Goal: Task Accomplishment & Management: Manage account settings

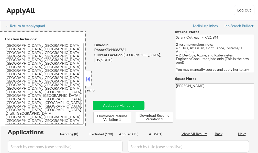
select select ""pending""
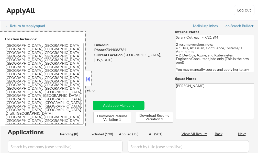
select select ""pending""
click at [89, 79] on button at bounding box center [88, 79] width 6 height 8
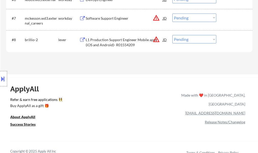
scroll to position [281, 0]
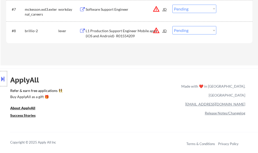
click at [115, 36] on div "L1 Production Support Engineer Mobile apps (iOS and Android)- R01554209" at bounding box center [124, 33] width 77 height 10
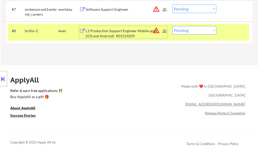
click at [192, 29] on select "Choose an option... Pending Applied Excluded (Questions) Excluded (Expired) Exc…" at bounding box center [194, 30] width 44 height 8
select select ""excluded__bad_match_""
click at [172, 26] on select "Choose an option... Pending Applied Excluded (Questions) Excluded (Expired) Exc…" at bounding box center [194, 30] width 44 height 8
click at [232, 30] on div at bounding box center [235, 30] width 22 height 9
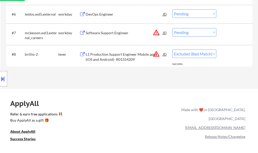
scroll to position [230, 0]
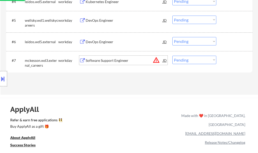
click at [118, 63] on div "Software Support Engineer" at bounding box center [124, 60] width 77 height 5
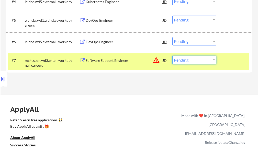
click at [180, 62] on select "Choose an option... Pending Applied Excluded (Questions) Excluded (Expired) Exc…" at bounding box center [194, 60] width 44 height 8
select select ""excluded__location_""
click at [172, 56] on select "Choose an option... Pending Applied Excluded (Questions) Excluded (Expired) Exc…" at bounding box center [194, 60] width 44 height 8
click at [221, 59] on div "#7 mckesson.wd3.external_careers workday Software Support Engineer JD warning_a…" at bounding box center [128, 61] width 241 height 17
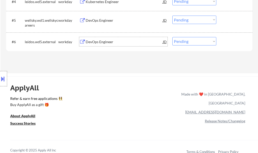
click at [96, 43] on div "DevOps Engineer" at bounding box center [124, 41] width 77 height 5
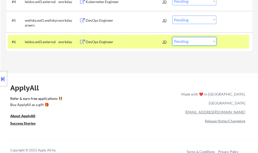
click at [200, 40] on select "Choose an option... Pending Applied Excluded (Questions) Excluded (Expired) Exc…" at bounding box center [194, 41] width 44 height 8
select select ""excluded__bad_match_""
click at [172, 37] on select "Choose an option... Pending Applied Excluded (Questions) Excluded (Expired) Exc…" at bounding box center [194, 41] width 44 height 8
click at [232, 38] on div at bounding box center [235, 41] width 22 height 9
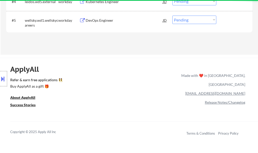
click at [101, 19] on div "DevOps Engineer" at bounding box center [124, 20] width 77 height 5
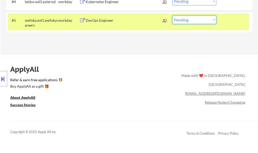
click at [185, 22] on select "Choose an option... Pending Applied Excluded (Questions) Excluded (Expired) Exc…" at bounding box center [194, 20] width 44 height 8
select select ""excluded__bad_match_""
click at [172, 16] on select "Choose an option... Pending Applied Excluded (Questions) Excluded (Expired) Exc…" at bounding box center [194, 20] width 44 height 8
click at [220, 23] on div "#5 wellsky.wd1.wellskycareers workday DevOps Engineer JD Choose an option... Pe…" at bounding box center [128, 21] width 241 height 17
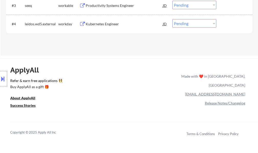
scroll to position [179, 0]
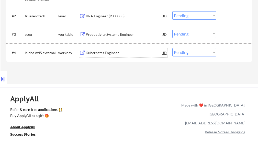
click at [107, 52] on div "Kubernetes Engineer" at bounding box center [124, 52] width 77 height 5
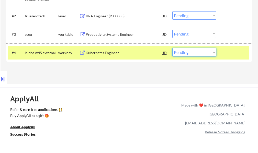
click at [203, 52] on select "Choose an option... Pending Applied Excluded (Questions) Excluded (Expired) Exc…" at bounding box center [194, 52] width 44 height 8
click at [172, 48] on select "Choose an option... Pending Applied Excluded (Questions) Excluded (Expired) Exc…" at bounding box center [194, 52] width 44 height 8
click at [230, 59] on div "#4 leidos.wd5.external workday Kubernetes Engineer JD Choose an option... Pendi…" at bounding box center [128, 53] width 241 height 14
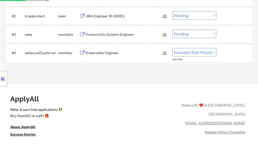
select select ""pending""
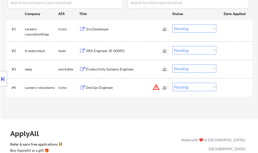
scroll to position [153, 0]
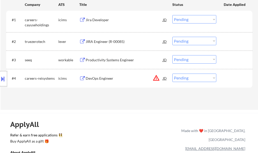
click at [112, 63] on div "Productivity Systems Engineer" at bounding box center [124, 59] width 77 height 9
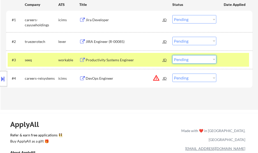
click at [201, 62] on select "Choose an option... Pending Applied Excluded (Questions) Excluded (Expired) Exc…" at bounding box center [194, 59] width 44 height 8
click at [172, 55] on select "Choose an option... Pending Applied Excluded (Questions) Excluded (Expired) Exc…" at bounding box center [194, 59] width 44 height 8
click at [221, 62] on div "#3 seeq workable Productivity Systems Engineer JD Choose an option... Pending A…" at bounding box center [128, 60] width 241 height 14
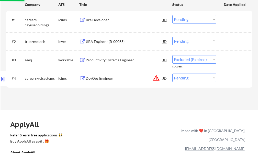
select select ""pending""
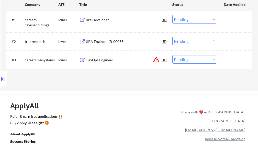
click at [114, 42] on div "JIRA Engineer (R-00085)" at bounding box center [124, 41] width 77 height 5
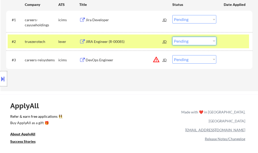
click at [181, 41] on select "Choose an option... Pending Applied Excluded (Questions) Excluded (Expired) Exc…" at bounding box center [194, 41] width 44 height 8
click at [172, 37] on select "Choose an option... Pending Applied Excluded (Questions) Excluded (Expired) Exc…" at bounding box center [194, 41] width 44 height 8
click at [225, 39] on div at bounding box center [235, 41] width 22 height 9
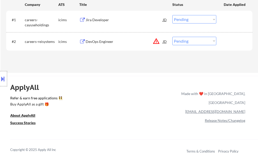
click at [105, 45] on div "DevOps Engineer" at bounding box center [124, 41] width 77 height 9
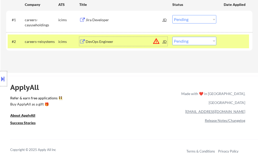
click at [190, 39] on select "Choose an option... Pending Applied Excluded (Questions) Excluded (Expired) Exc…" at bounding box center [194, 41] width 44 height 8
select select ""applied""
click at [172, 37] on select "Choose an option... Pending Applied Excluded (Questions) Excluded (Expired) Exc…" at bounding box center [194, 41] width 44 height 8
drag, startPoint x: 218, startPoint y: 42, endPoint x: 227, endPoint y: 56, distance: 16.7
click at [219, 42] on div "#2 careers-reisystems icims DevOps Engineer JD warning_amber Choose an option..…" at bounding box center [128, 41] width 241 height 14
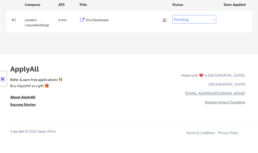
click at [100, 22] on div "Jira Developer" at bounding box center [124, 19] width 77 height 5
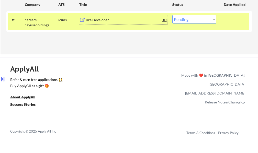
click at [185, 15] on select "Choose an option... Pending Applied Excluded (Questions) Excluded (Expired) Exc…" at bounding box center [194, 19] width 44 height 8
select select ""applied""
click at [172, 15] on select "Choose an option... Pending Applied Excluded (Questions) Excluded (Expired) Exc…" at bounding box center [194, 19] width 44 height 8
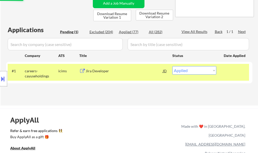
scroll to position [77, 0]
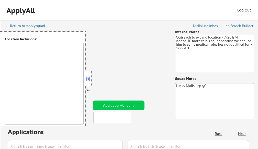
type textarea "Austin, TX West Lake Hills, TX Rollingwood, TX Cedar Park, TX Pflugerville, TX …"
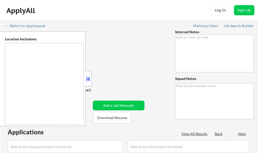
type textarea "IMPORTANT: Please use [GEOGRAPHIC_DATA], [GEOGRAPHIC_DATA] as his current locat…"
type textarea "10-Lucky 52 Mailslurp ✔️"
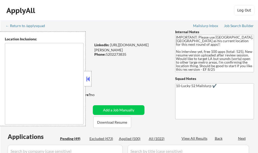
type textarea "[GEOGRAPHIC_DATA], [GEOGRAPHIC_DATA] [GEOGRAPHIC_DATA], [GEOGRAPHIC_DATA] [GEOG…"
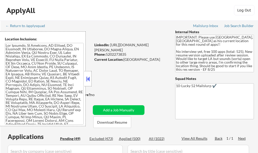
select select ""pending""
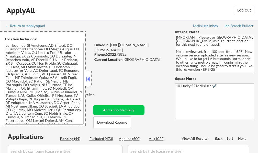
select select ""pending""
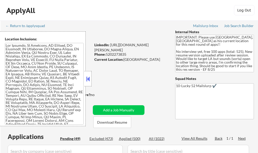
select select ""pending""
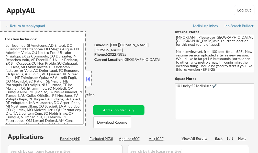
select select ""pending""
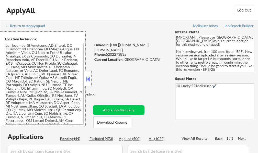
select select ""pending""
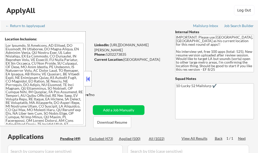
select select ""pending""
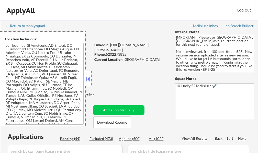
select select ""pending""
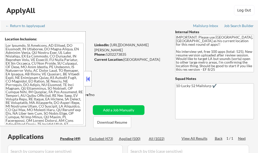
select select ""pending""
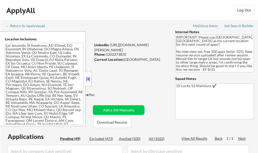
select select ""pending""
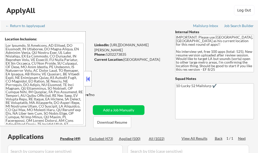
select select ""pending""
click at [88, 80] on button at bounding box center [88, 79] width 6 height 8
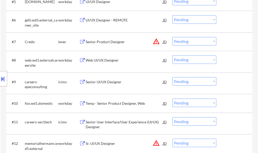
scroll to position [256, 0]
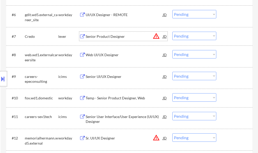
click at [110, 32] on div "Senior Product Designer" at bounding box center [124, 36] width 77 height 9
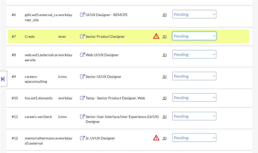
click at [185, 38] on select "Choose an option... Pending Applied Excluded (Questions) Excluded (Expired) Exc…" at bounding box center [194, 36] width 44 height 8
click at [172, 32] on select "Choose an option... Pending Applied Excluded (Questions) Excluded (Expired) Exc…" at bounding box center [194, 36] width 44 height 8
click at [234, 41] on div "#7 Credo lever Senior Product Designer JD warning_amber Choose an option... Pen…" at bounding box center [128, 36] width 241 height 14
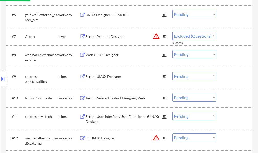
select select ""pending""
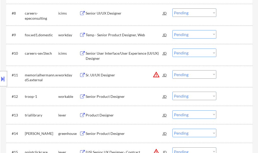
scroll to position [307, 0]
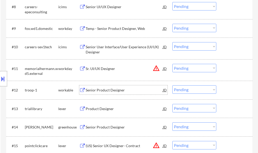
click at [116, 87] on div "Senior Product Designer" at bounding box center [124, 89] width 77 height 9
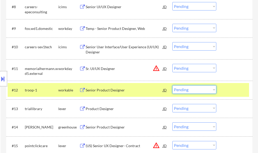
click at [194, 90] on select "Choose an option... Pending Applied Excluded (Questions) Excluded (Expired) Exc…" at bounding box center [194, 89] width 44 height 8
click at [172, 85] on select "Choose an option... Pending Applied Excluded (Questions) Excluded (Expired) Exc…" at bounding box center [194, 89] width 44 height 8
click at [235, 88] on div at bounding box center [235, 89] width 22 height 9
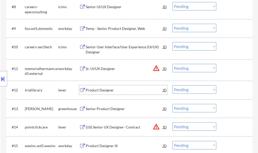
click at [101, 90] on div "Product Designer" at bounding box center [124, 90] width 77 height 5
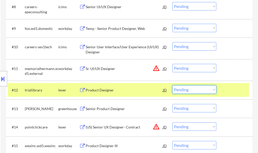
click at [199, 90] on select "Choose an option... Pending Applied Excluded (Questions) Excluded (Expired) Exc…" at bounding box center [194, 89] width 44 height 8
click at [172, 85] on select "Choose an option... Pending Applied Excluded (Questions) Excluded (Expired) Exc…" at bounding box center [194, 89] width 44 height 8
click at [236, 90] on div at bounding box center [235, 89] width 22 height 9
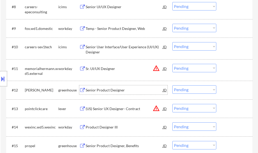
click at [110, 89] on div "Senior Product Designer" at bounding box center [124, 90] width 77 height 5
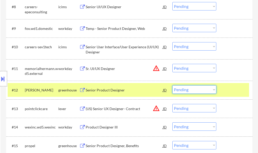
click at [195, 89] on select "Choose an option... Pending Applied Excluded (Questions) Excluded (Expired) Exc…" at bounding box center [194, 89] width 44 height 8
click at [172, 85] on select "Choose an option... Pending Applied Excluded (Questions) Excluded (Expired) Exc…" at bounding box center [194, 89] width 44 height 8
click at [233, 90] on div at bounding box center [235, 89] width 22 height 9
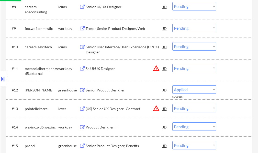
select select ""pending""
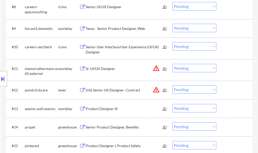
click at [103, 129] on div "Senior Product Designer, Benefits" at bounding box center [124, 127] width 77 height 5
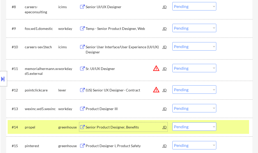
click at [191, 127] on select "Choose an option... Pending Applied Excluded (Questions) Excluded (Expired) Exc…" at bounding box center [194, 126] width 44 height 8
click at [172, 122] on select "Choose an option... Pending Applied Excluded (Questions) Excluded (Expired) Exc…" at bounding box center [194, 126] width 44 height 8
click at [223, 127] on div "#14 propel greenhouse Senior Product Designer, Benefits JD warning_amber Choose…" at bounding box center [128, 127] width 241 height 14
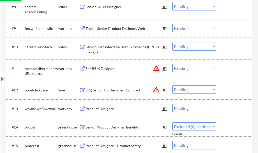
select select ""pending""
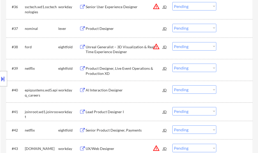
scroll to position [843, 0]
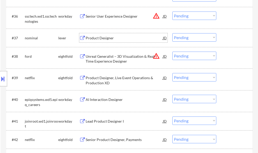
click at [96, 40] on div "Product Designer" at bounding box center [124, 38] width 77 height 5
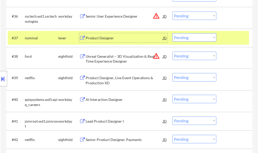
click at [184, 39] on select "Choose an option... Pending Applied Excluded (Questions) Excluded (Expired) Exc…" at bounding box center [194, 37] width 44 height 8
click at [172, 33] on select "Choose an option... Pending Applied Excluded (Questions) Excluded (Expired) Exc…" at bounding box center [194, 37] width 44 height 8
click at [230, 40] on div at bounding box center [235, 37] width 22 height 9
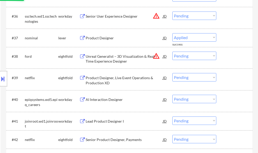
select select ""pending""
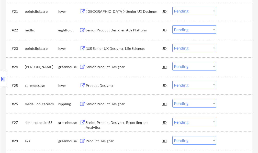
scroll to position [562, 0]
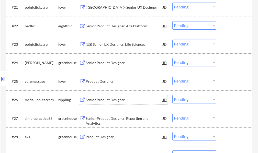
click at [96, 101] on div "Senior Product Designer" at bounding box center [124, 99] width 77 height 5
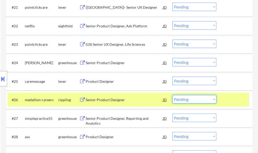
click at [187, 100] on select "Choose an option... Pending Applied Excluded (Questions) Excluded (Expired) Exc…" at bounding box center [194, 99] width 44 height 8
click at [172, 95] on select "Choose an option... Pending Applied Excluded (Questions) Excluded (Expired) Exc…" at bounding box center [194, 99] width 44 height 8
click at [228, 101] on div at bounding box center [235, 99] width 22 height 9
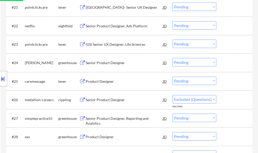
select select ""pending""
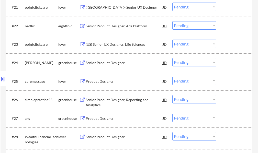
click at [98, 84] on div "Product Designer" at bounding box center [124, 81] width 77 height 5
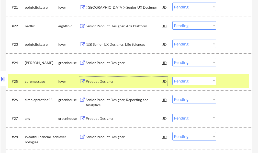
click at [196, 82] on select "Choose an option... Pending Applied Excluded (Questions) Excluded (Expired) Exc…" at bounding box center [194, 81] width 44 height 8
click at [172, 77] on select "Choose an option... Pending Applied Excluded (Questions) Excluded (Expired) Exc…" at bounding box center [194, 81] width 44 height 8
click at [235, 80] on div at bounding box center [235, 81] width 22 height 9
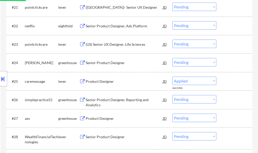
select select ""pending""
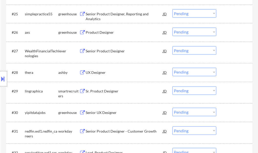
scroll to position [639, 0]
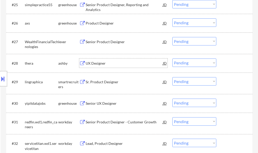
click at [100, 63] on div "UX Designer" at bounding box center [124, 63] width 77 height 5
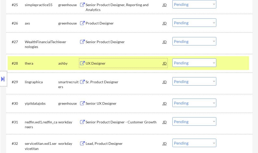
click at [188, 60] on select "Choose an option... Pending Applied Excluded (Questions) Excluded (Expired) Exc…" at bounding box center [194, 63] width 44 height 8
click at [172, 59] on select "Choose an option... Pending Applied Excluded (Questions) Excluded (Expired) Exc…" at bounding box center [194, 63] width 44 height 8
click at [226, 64] on div at bounding box center [235, 63] width 22 height 9
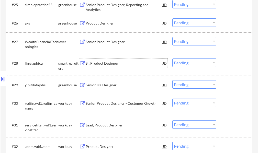
click at [98, 65] on div "Sr. Product Designer" at bounding box center [124, 63] width 77 height 5
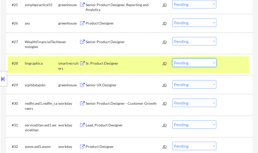
click at [184, 63] on select "Choose an option... Pending Applied Excluded (Questions) Excluded (Expired) Exc…" at bounding box center [194, 63] width 44 height 8
click at [172, 59] on select "Choose an option... Pending Applied Excluded (Questions) Excluded (Expired) Exc…" at bounding box center [194, 63] width 44 height 8
click at [226, 63] on div at bounding box center [235, 63] width 22 height 9
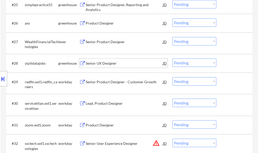
click at [102, 63] on div "Senior UX Designer" at bounding box center [124, 63] width 77 height 5
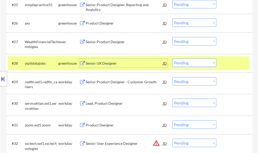
click at [188, 62] on select "Choose an option... Pending Applied Excluded (Questions) Excluded (Expired) Exc…" at bounding box center [194, 63] width 44 height 8
click at [172, 59] on select "Choose an option... Pending Applied Excluded (Questions) Excluded (Expired) Exc…" at bounding box center [194, 63] width 44 height 8
click at [231, 65] on div at bounding box center [235, 63] width 22 height 9
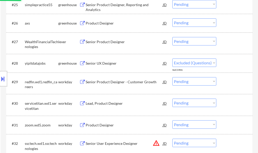
select select ""pending""
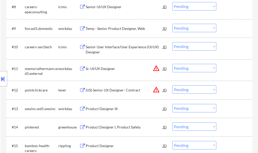
scroll to position [332, 0]
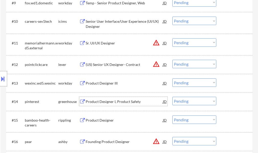
click at [100, 101] on div "Product Designer I, Product Safety" at bounding box center [124, 101] width 77 height 5
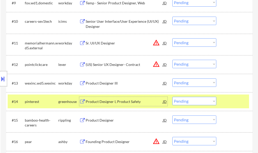
click at [201, 103] on select "Choose an option... Pending Applied Excluded (Questions) Excluded (Expired) Exc…" at bounding box center [194, 101] width 44 height 8
click at [172, 97] on select "Choose an option... Pending Applied Excluded (Questions) Excluded (Expired) Exc…" at bounding box center [194, 101] width 44 height 8
click at [225, 101] on div at bounding box center [235, 101] width 22 height 9
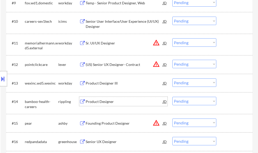
click at [94, 104] on div "Product Designer" at bounding box center [124, 101] width 77 height 5
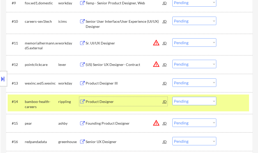
click at [183, 101] on select "Choose an option... Pending Applied Excluded (Questions) Excluded (Expired) Exc…" at bounding box center [194, 101] width 44 height 8
click at [172, 97] on select "Choose an option... Pending Applied Excluded (Questions) Excluded (Expired) Exc…" at bounding box center [194, 101] width 44 height 8
select select ""pending""
click at [232, 101] on div at bounding box center [235, 101] width 22 height 9
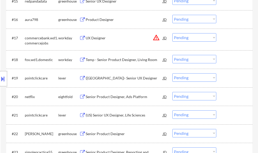
scroll to position [460, 0]
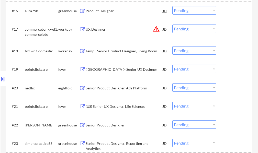
click at [113, 107] on div "(US) Senior UX Designer, Life Sciences" at bounding box center [124, 106] width 77 height 5
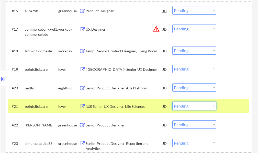
click at [182, 104] on select "Choose an option... Pending Applied Excluded (Questions) Excluded (Expired) Exc…" at bounding box center [194, 106] width 44 height 8
click at [172, 102] on select "Choose an option... Pending Applied Excluded (Questions) Excluded (Expired) Exc…" at bounding box center [194, 106] width 44 height 8
click at [222, 103] on div "#21 pointclickcare lever (US) Senior UX Designer, Life Sciences JD warning_ambe…" at bounding box center [128, 106] width 241 height 14
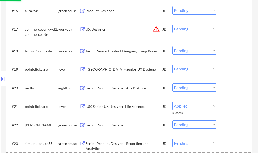
select select ""pending""
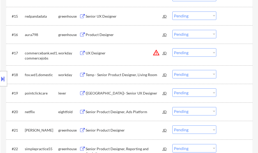
scroll to position [434, 0]
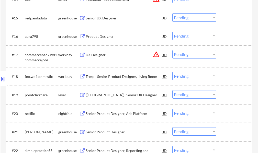
click at [114, 95] on div "(US)- Senior UX Designer" at bounding box center [124, 94] width 77 height 5
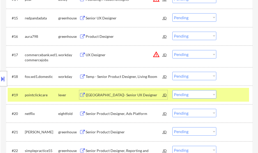
click at [183, 94] on select "Choose an option... Pending Applied Excluded (Questions) Excluded (Expired) Exc…" at bounding box center [194, 94] width 44 height 8
click at [172, 90] on select "Choose an option... Pending Applied Excluded (Questions) Excluded (Expired) Exc…" at bounding box center [194, 94] width 44 height 8
select select ""pending""
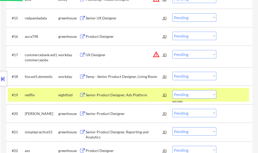
click at [221, 96] on div "#19 netflix eightfold Senior Product Designer, Ads Platform JD warning_amber Ch…" at bounding box center [128, 95] width 241 height 14
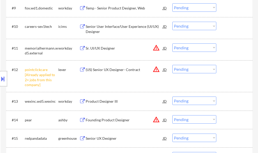
scroll to position [331, 0]
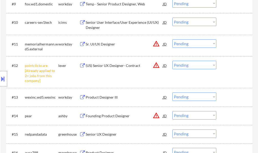
click at [179, 65] on select "Choose an option... Pending Applied Excluded (Questions) Excluded (Expired) Exc…" at bounding box center [194, 65] width 44 height 8
click at [172, 61] on select "Choose an option... Pending Applied Excluded (Questions) Excluded (Expired) Exc…" at bounding box center [194, 65] width 44 height 8
select select ""pending""
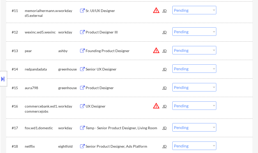
scroll to position [357, 0]
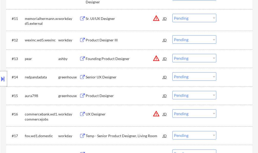
click at [101, 76] on div "Senior UX Designer" at bounding box center [124, 77] width 77 height 5
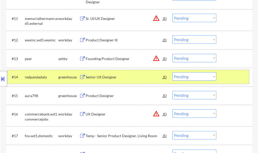
click at [233, 79] on div at bounding box center [235, 76] width 22 height 9
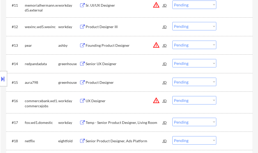
scroll to position [382, 0]
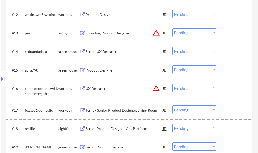
click at [96, 71] on div "Product Designer" at bounding box center [124, 70] width 77 height 5
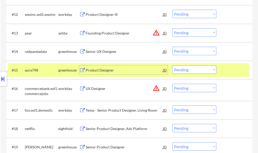
click at [235, 68] on div at bounding box center [235, 69] width 22 height 9
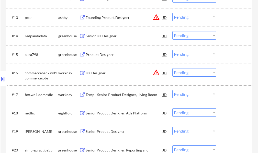
scroll to position [459, 0]
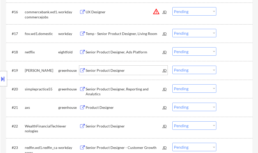
click at [107, 69] on div "Senior Product Designer" at bounding box center [124, 70] width 77 height 5
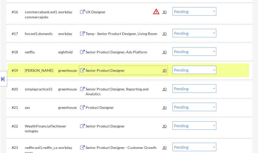
click at [187, 70] on select "Choose an option... Pending Applied Excluded (Questions) Excluded (Expired) Exc…" at bounding box center [194, 70] width 44 height 8
click at [172, 66] on select "Choose an option... Pending Applied Excluded (Questions) Excluded (Expired) Exc…" at bounding box center [194, 70] width 44 height 8
click at [228, 68] on div at bounding box center [235, 70] width 22 height 9
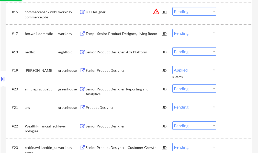
select select ""pending""
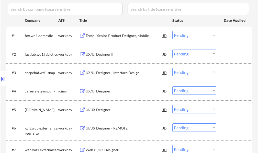
scroll to position [13, 0]
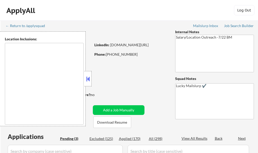
select select ""pending""
type textarea "Atlanta, GA Decatur, GA East Point, GA Brookhaven, GA Sandy Springs, GA Dunwood…"
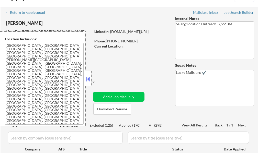
scroll to position [26, 0]
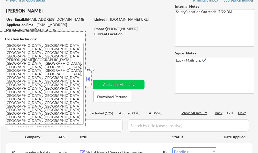
click at [86, 82] on button at bounding box center [88, 79] width 6 height 8
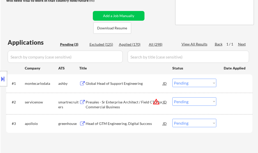
scroll to position [102, 0]
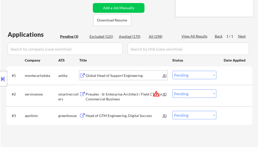
click at [100, 76] on div "Global Head of Support Engineering" at bounding box center [124, 75] width 77 height 5
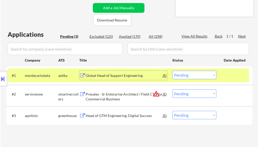
click at [201, 75] on select "Choose an option... Pending Applied Excluded (Questions) Excluded (Expired) Exc…" at bounding box center [194, 75] width 44 height 8
click at [172, 71] on select "Choose an option... Pending Applied Excluded (Questions) Excluded (Expired) Exc…" at bounding box center [194, 75] width 44 height 8
click at [228, 73] on div at bounding box center [235, 75] width 22 height 9
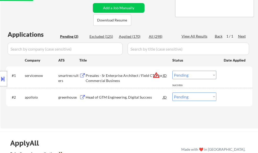
click at [108, 81] on div "Presales - Sr Enterprise Architect / Field CTO for Commercial Business" at bounding box center [124, 78] width 77 height 10
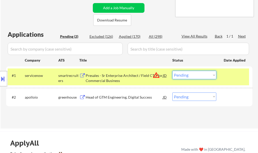
click at [184, 75] on select "Choose an option... Pending Applied Excluded (Questions) Excluded (Expired) Exc…" at bounding box center [194, 75] width 44 height 8
click at [172, 71] on select "Choose an option... Pending Applied Excluded (Questions) Excluded (Expired) Exc…" at bounding box center [194, 75] width 44 height 8
click at [221, 78] on div "#1 servicenow smartrecruiters Presales - Sr Enterprise Architect / Field CTO fo…" at bounding box center [128, 76] width 241 height 17
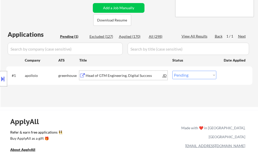
click at [120, 76] on div "Head of GTM Engineering, Digital Success" at bounding box center [124, 75] width 77 height 5
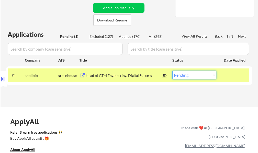
click at [194, 76] on select "Choose an option... Pending Applied Excluded (Questions) Excluded (Expired) Exc…" at bounding box center [194, 75] width 44 height 8
select select ""applied""
click at [172, 71] on select "Choose an option... Pending Applied Excluded (Questions) Excluded (Expired) Exc…" at bounding box center [194, 75] width 44 height 8
click at [232, 76] on div at bounding box center [235, 75] width 22 height 9
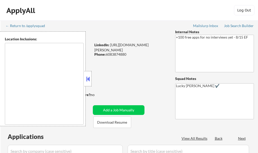
select select ""pending""
type textarea "remote"
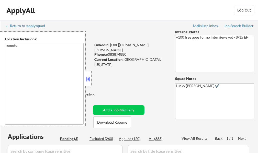
click at [88, 83] on button at bounding box center [88, 79] width 6 height 8
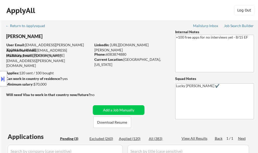
scroll to position [102, 0]
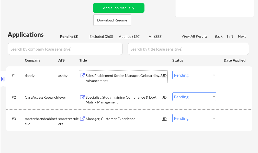
click at [113, 77] on div "Sales Enablement Senior Manager, Onboarding & Advancement" at bounding box center [124, 78] width 77 height 10
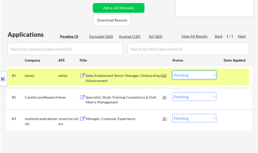
click at [183, 73] on select "Choose an option... Pending Applied Excluded (Questions) Excluded (Expired) Exc…" at bounding box center [194, 75] width 44 height 8
click at [172, 71] on select "Choose an option... Pending Applied Excluded (Questions) Excluded (Expired) Exc…" at bounding box center [194, 75] width 44 height 8
click at [224, 77] on div at bounding box center [235, 75] width 22 height 9
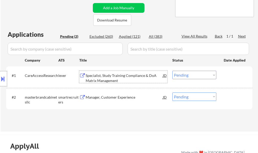
click at [119, 79] on div "Specialist, Study Training Compliance & DoA Matrix Management" at bounding box center [124, 78] width 77 height 10
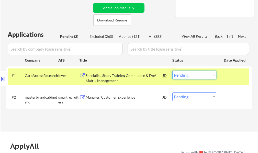
click at [201, 74] on select "Choose an option... Pending Applied Excluded (Questions) Excluded (Expired) Exc…" at bounding box center [194, 75] width 44 height 8
click at [172, 71] on select "Choose an option... Pending Applied Excluded (Questions) Excluded (Expired) Exc…" at bounding box center [194, 75] width 44 height 8
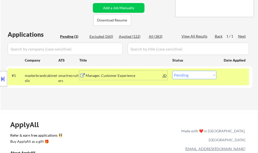
click at [128, 74] on div "Manager, Customer Experience" at bounding box center [124, 75] width 77 height 5
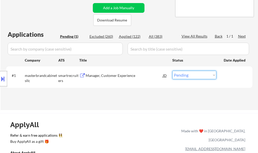
click at [189, 77] on select "Choose an option... Pending Applied Excluded (Questions) Excluded (Expired) Exc…" at bounding box center [194, 75] width 44 height 8
select select ""applied""
click at [172, 71] on select "Choose an option... Pending Applied Excluded (Questions) Excluded (Expired) Exc…" at bounding box center [194, 75] width 44 height 8
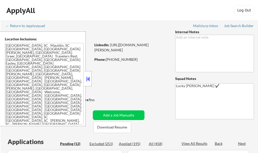
select select ""pending""
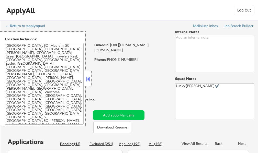
select select ""pending""
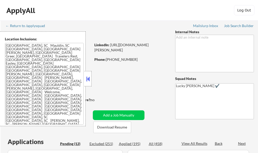
select select ""pending""
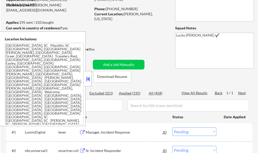
scroll to position [51, 0]
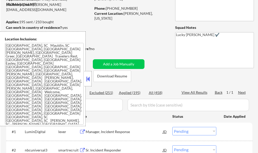
click at [87, 77] on button at bounding box center [88, 79] width 6 height 8
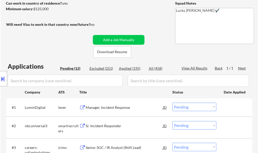
scroll to position [77, 0]
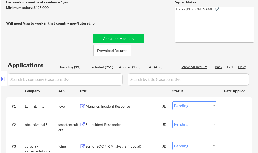
click at [106, 109] on div "Manager, Incident Response" at bounding box center [124, 105] width 77 height 9
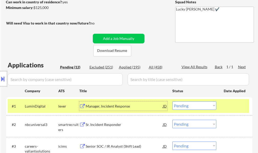
click at [200, 107] on select "Choose an option... Pending Applied Excluded (Questions) Excluded (Expired) Exc…" at bounding box center [194, 105] width 44 height 8
click at [172, 101] on select "Choose an option... Pending Applied Excluded (Questions) Excluded (Expired) Exc…" at bounding box center [194, 105] width 44 height 8
click at [225, 109] on div at bounding box center [235, 105] width 22 height 9
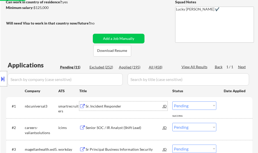
click at [96, 106] on div "Sr. Incident Responder" at bounding box center [124, 106] width 77 height 5
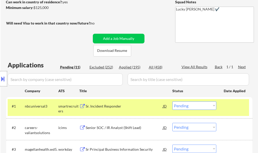
click at [5, 81] on button at bounding box center [3, 79] width 6 height 8
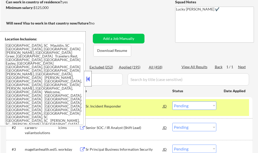
drag, startPoint x: 88, startPoint y: 83, endPoint x: 108, endPoint y: 62, distance: 29.5
click at [88, 83] on div at bounding box center [87, 78] width 7 height 15
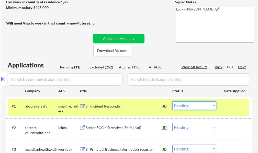
click at [196, 106] on select "Choose an option... Pending Applied Excluded (Questions) Excluded (Expired) Exc…" at bounding box center [194, 105] width 44 height 8
click at [172, 101] on select "Choose an option... Pending Applied Excluded (Questions) Excluded (Expired) Exc…" at bounding box center [194, 105] width 44 height 8
click at [225, 104] on div at bounding box center [235, 105] width 22 height 9
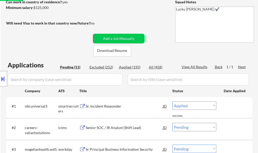
select select ""pending""
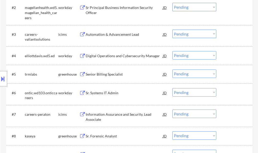
scroll to position [230, 0]
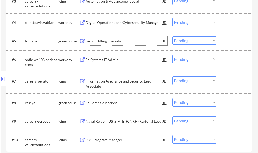
click at [110, 42] on div "Senior Billing Specialist" at bounding box center [124, 41] width 77 height 5
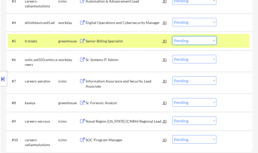
click at [189, 40] on select "Choose an option... Pending Applied Excluded (Questions) Excluded (Expired) Exc…" at bounding box center [194, 40] width 44 height 8
click at [172, 36] on select "Choose an option... Pending Applied Excluded (Questions) Excluded (Expired) Exc…" at bounding box center [194, 40] width 44 height 8
click at [228, 42] on div at bounding box center [235, 40] width 22 height 9
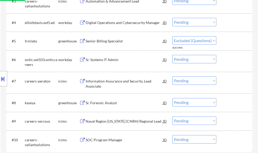
select select ""pending""
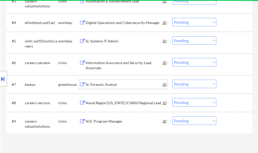
click at [110, 82] on div "Sr. Forensic Analyst" at bounding box center [124, 84] width 77 height 5
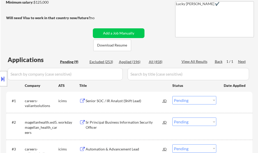
scroll to position [26, 0]
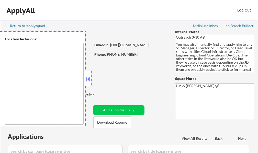
type textarea "[GEOGRAPHIC_DATA], [GEOGRAPHIC_DATA] [GEOGRAPHIC_DATA], [GEOGRAPHIC_DATA] [GEOG…"
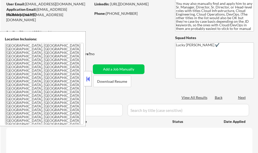
select select ""pending""
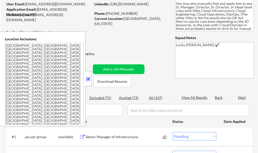
scroll to position [51, 0]
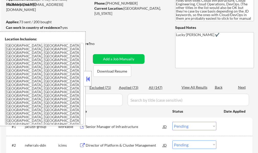
click at [86, 78] on button at bounding box center [88, 79] width 6 height 8
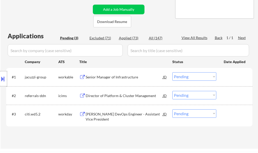
scroll to position [128, 0]
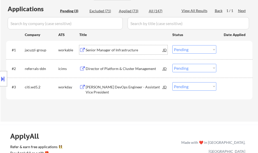
click at [111, 52] on div "Senior Manager of Infrastructure" at bounding box center [124, 50] width 77 height 5
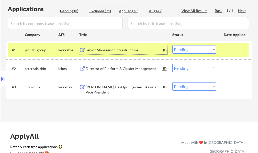
click at [187, 49] on select "Choose an option... Pending Applied Excluded (Questions) Excluded (Expired) Exc…" at bounding box center [194, 49] width 44 height 8
click at [172, 45] on select "Choose an option... Pending Applied Excluded (Questions) Excluded (Expired) Exc…" at bounding box center [194, 49] width 44 height 8
click at [232, 49] on div at bounding box center [235, 49] width 22 height 9
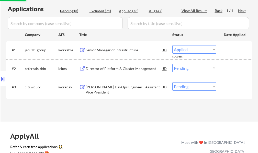
select select ""pending""
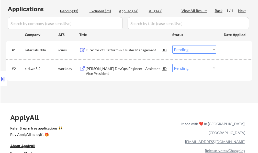
click at [50, 76] on div "Location Inclusions: [GEOGRAPHIC_DATA], [GEOGRAPHIC_DATA] [GEOGRAPHIC_DATA], [G…" at bounding box center [45, 78] width 91 height 95
click at [94, 71] on div "[PERSON_NAME] DevOps Engineer - Assistant Vice President" at bounding box center [124, 71] width 77 height 10
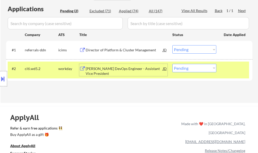
click at [98, 82] on div "Applications Pending (2) Excluded (71) Applied (74) All (147) View All Results …" at bounding box center [129, 49] width 246 height 89
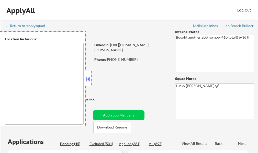
select select ""pending""
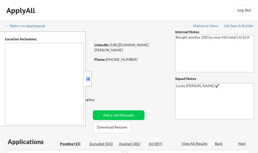
select select ""pending""
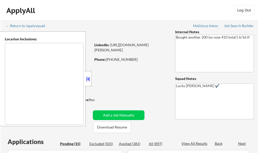
select select ""pending""
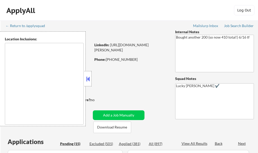
type textarea "remote"
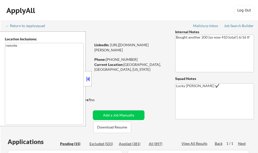
click at [90, 80] on button at bounding box center [88, 79] width 6 height 8
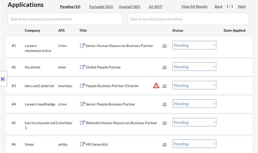
scroll to position [153, 0]
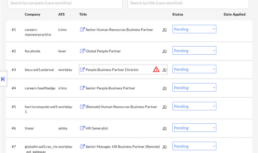
click at [108, 66] on div "People Business Partner Director" at bounding box center [124, 69] width 77 height 9
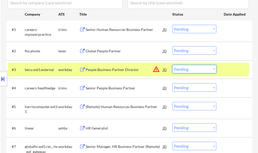
click at [195, 67] on select "Choose an option... Pending Applied Excluded (Questions) Excluded (Expired) Exc…" at bounding box center [194, 69] width 44 height 8
click at [172, 65] on select "Choose an option... Pending Applied Excluded (Questions) Excluded (Expired) Exc…" at bounding box center [194, 69] width 44 height 8
click at [225, 70] on div at bounding box center [235, 69] width 22 height 9
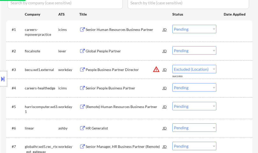
click at [5, 79] on button at bounding box center [3, 79] width 6 height 8
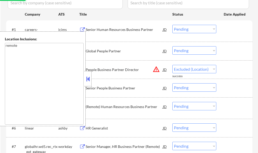
select select ""pending""
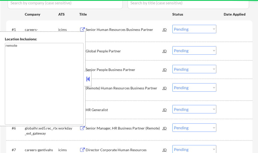
click at [87, 80] on button at bounding box center [88, 79] width 6 height 8
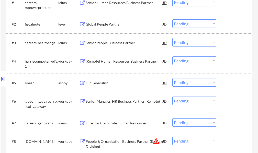
scroll to position [230, 0]
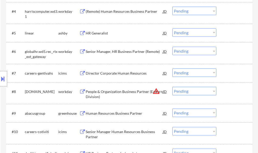
click at [131, 91] on div "People & Organization Business Partner (Eastern Division)" at bounding box center [124, 94] width 77 height 10
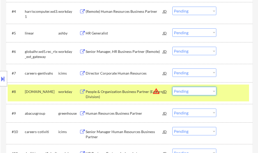
click at [203, 91] on select "Choose an option... Pending Applied Excluded (Questions) Excluded (Expired) Exc…" at bounding box center [194, 91] width 44 height 8
click at [172, 87] on select "Choose an option... Pending Applied Excluded (Questions) Excluded (Expired) Exc…" at bounding box center [194, 91] width 44 height 8
click at [230, 98] on div "#8 vca.wd1.careers workday People & Organization Business Partner (Eastern Divi…" at bounding box center [128, 93] width 241 height 17
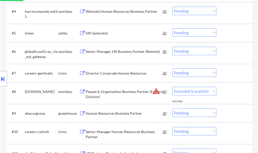
select select ""pending""
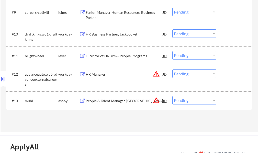
scroll to position [332, 0]
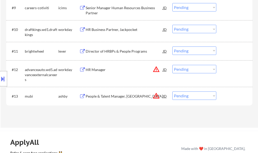
click at [102, 71] on div "HR Manager" at bounding box center [124, 69] width 77 height 5
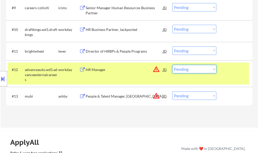
click at [194, 71] on select "Choose an option... Pending Applied Excluded (Questions) Excluded (Expired) Exc…" at bounding box center [194, 69] width 44 height 8
click at [172, 65] on select "Choose an option... Pending Applied Excluded (Questions) Excluded (Expired) Exc…" at bounding box center [194, 69] width 44 height 8
click at [235, 68] on div at bounding box center [235, 69] width 22 height 9
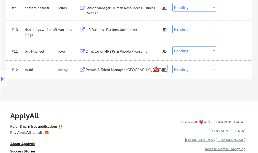
click at [117, 67] on div "People & Talent Manager, US" at bounding box center [124, 69] width 77 height 5
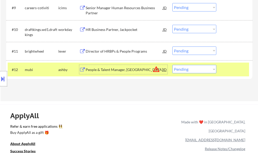
click at [186, 69] on select "Choose an option... Pending Applied Excluded (Questions) Excluded (Expired) Exc…" at bounding box center [194, 69] width 44 height 8
select select ""excluded__location_""
click at [172, 65] on select "Choose an option... Pending Applied Excluded (Questions) Excluded (Expired) Exc…" at bounding box center [194, 69] width 44 height 8
click at [237, 68] on div at bounding box center [235, 69] width 22 height 9
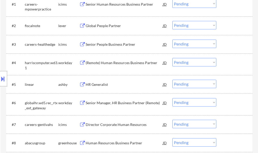
scroll to position [179, 0]
click at [107, 82] on div "HR Generalist" at bounding box center [124, 84] width 77 height 5
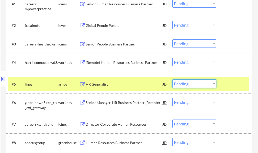
click at [194, 86] on select "Choose an option... Pending Applied Excluded (Questions) Excluded (Expired) Exc…" at bounding box center [194, 83] width 44 height 8
click at [172, 79] on select "Choose an option... Pending Applied Excluded (Questions) Excluded (Expired) Exc…" at bounding box center [194, 83] width 44 height 8
click at [241, 85] on div at bounding box center [235, 83] width 22 height 9
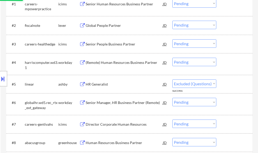
select select ""pending""
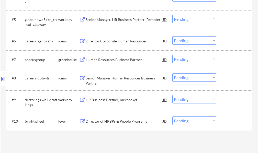
scroll to position [256, 0]
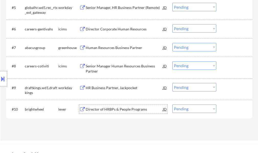
click at [108, 110] on div "Director of HRBPs & People Programs" at bounding box center [124, 109] width 77 height 5
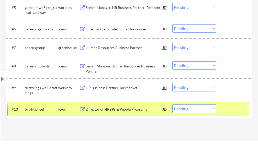
click at [234, 109] on div at bounding box center [235, 109] width 22 height 9
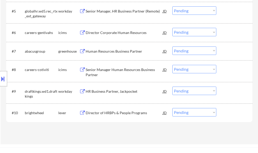
scroll to position [179, 0]
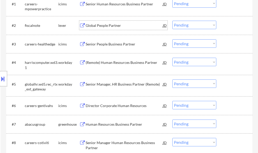
click at [101, 27] on div "Global People Partner" at bounding box center [124, 25] width 77 height 5
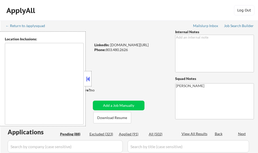
type textarea "[GEOGRAPHIC_DATA], [GEOGRAPHIC_DATA] [GEOGRAPHIC_DATA], [GEOGRAPHIC_DATA] [GEOG…"
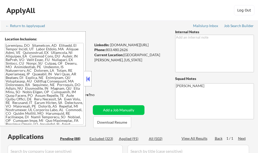
select select ""pending""
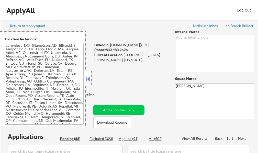
select select ""pending""
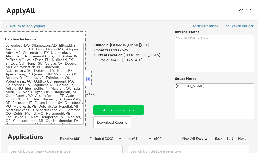
select select ""pending""
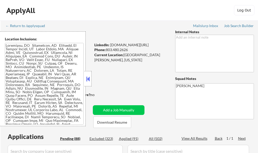
select select ""pending""
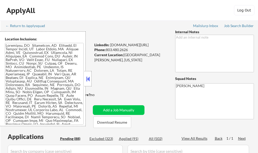
select select ""pending""
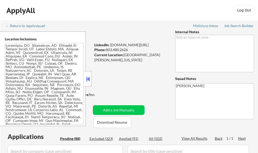
select select ""pending""
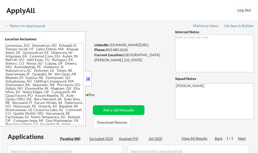
select select ""pending""
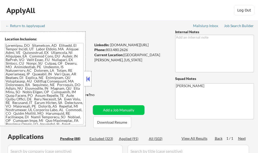
select select ""pending""
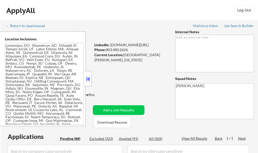
select select ""pending""
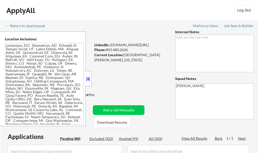
select select ""pending""
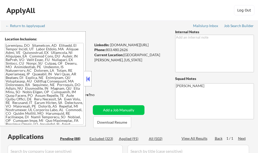
select select ""pending""
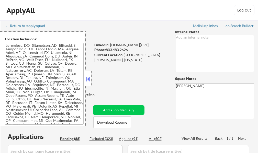
select select ""pending""
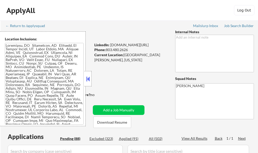
select select ""pending""
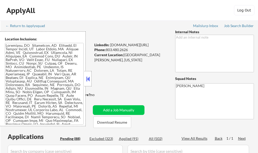
select select ""pending""
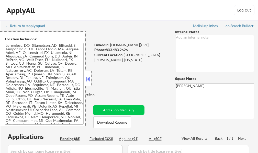
select select ""pending""
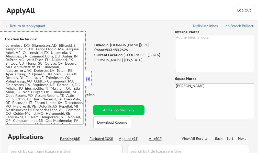
select select ""pending""
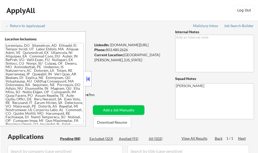
select select ""pending""
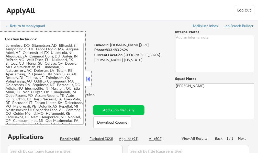
select select ""pending""
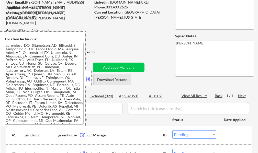
scroll to position [51, 0]
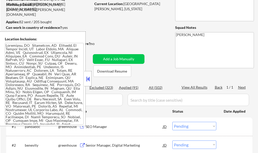
click at [90, 82] on button at bounding box center [88, 79] width 6 height 8
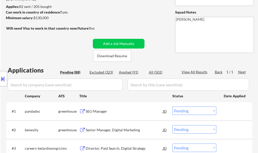
scroll to position [128, 0]
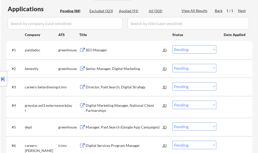
click at [92, 53] on div "SEO Manager" at bounding box center [124, 49] width 77 height 9
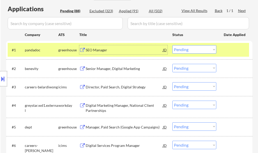
click at [233, 48] on div at bounding box center [235, 49] width 22 height 9
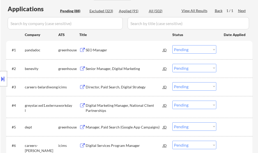
scroll to position [102, 0]
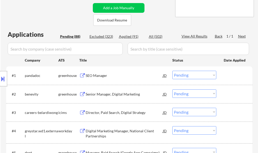
click at [95, 73] on div "SEO Manager" at bounding box center [124, 75] width 77 height 5
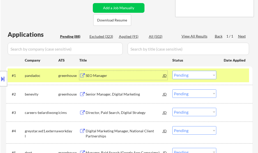
click at [229, 74] on div at bounding box center [235, 75] width 22 height 9
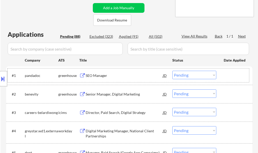
click at [228, 79] on div at bounding box center [235, 75] width 22 height 9
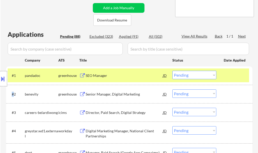
click at [228, 79] on div at bounding box center [235, 75] width 22 height 9
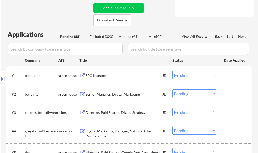
click at [96, 97] on div "Senior Manager, Digital Marketing" at bounding box center [124, 94] width 77 height 5
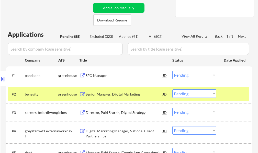
select select ""pending""
click at [182, 93] on select "Choose an option... Pending Applied Excluded (Questions) Excluded (Expired) Exc…" at bounding box center [194, 93] width 44 height 8
click at [172, 89] on select "Choose an option... Pending Applied Excluded (Questions) Excluded (Expired) Exc…" at bounding box center [194, 93] width 44 height 8
click at [221, 90] on div "#2 benevity greenhouse Senior Manager, Digital Marketing JD Choose an option...…" at bounding box center [128, 94] width 241 height 14
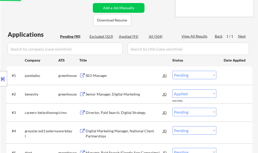
select select ""pending""
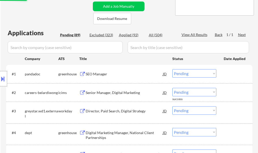
scroll to position [153, 0]
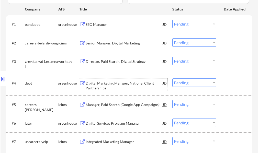
click at [111, 84] on div "Digital Marketing Manager, National Client Partnerships" at bounding box center [124, 86] width 77 height 10
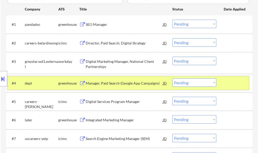
drag, startPoint x: 226, startPoint y: 86, endPoint x: 120, endPoint y: 96, distance: 105.8
click at [225, 85] on div at bounding box center [235, 82] width 22 height 9
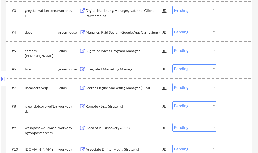
scroll to position [204, 0]
click at [100, 70] on div "Integrated Marketing Manager" at bounding box center [124, 68] width 77 height 5
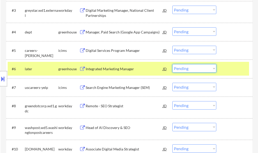
click at [184, 66] on select "Choose an option... Pending Applied Excluded (Questions) Excluded (Expired) Exc…" at bounding box center [194, 68] width 44 height 8
click at [172, 64] on select "Choose an option... Pending Applied Excluded (Questions) Excluded (Expired) Exc…" at bounding box center [194, 68] width 44 height 8
click at [223, 66] on div "#6 later greenhouse Integrated Marketing Manager JD Choose an option... Pending…" at bounding box center [128, 69] width 241 height 14
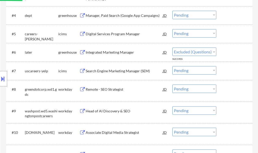
scroll to position [230, 0]
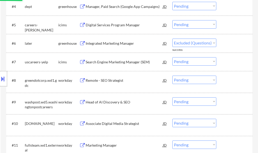
select select ""pending""
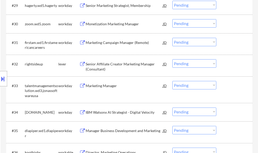
scroll to position [767, 0]
click at [105, 67] on div "Senior Affiliate Creator Marketing Manager (Consultant)" at bounding box center [124, 66] width 77 height 10
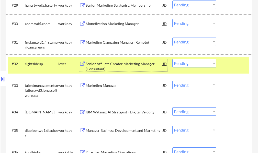
click at [181, 63] on select "Choose an option... Pending Applied Excluded (Questions) Excluded (Expired) Exc…" at bounding box center [194, 63] width 44 height 8
click at [172, 59] on select "Choose an option... Pending Applied Excluded (Questions) Excluded (Expired) Exc…" at bounding box center [194, 63] width 44 height 8
click at [233, 61] on div at bounding box center [235, 63] width 22 height 9
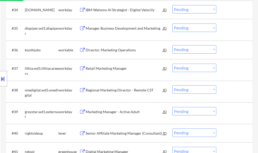
select select ""pending""
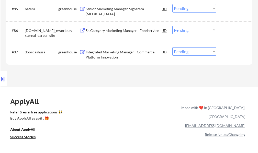
scroll to position [1916, 0]
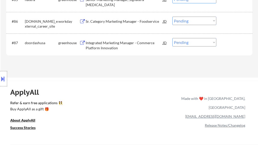
click at [113, 44] on div "Integrated Marketing Manager - Commerce Platform Innovation" at bounding box center [124, 45] width 77 height 10
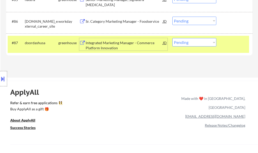
click at [188, 41] on select "Choose an option... Pending Applied Excluded (Questions) Excluded (Expired) Exc…" at bounding box center [194, 42] width 44 height 8
select select ""excluded__bad_match_""
click at [172, 38] on select "Choose an option... Pending Applied Excluded (Questions) Excluded (Expired) Exc…" at bounding box center [194, 42] width 44 height 8
click at [233, 41] on div at bounding box center [235, 42] width 22 height 9
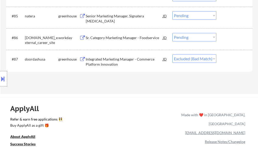
scroll to position [1891, 0]
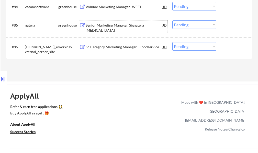
click at [115, 26] on div "Senior Marketing Manager, Signatera Breast Cancer" at bounding box center [124, 28] width 77 height 10
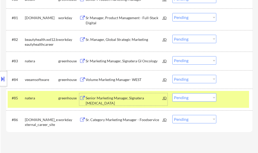
scroll to position [1814, 0]
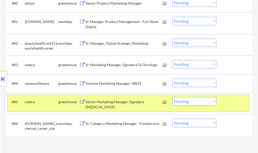
click at [234, 98] on div at bounding box center [235, 101] width 22 height 9
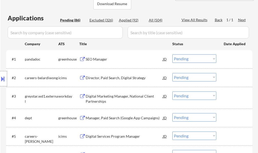
scroll to position [153, 0]
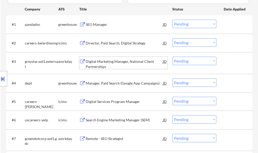
click at [114, 64] on div "Digital Marketing Manager, National Client Partnerships" at bounding box center [124, 64] width 77 height 10
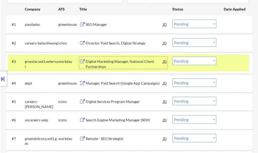
click at [233, 62] on div at bounding box center [235, 61] width 22 height 9
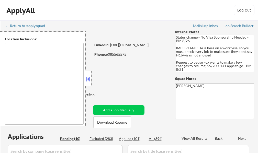
select select ""pending""
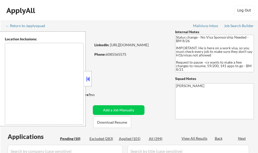
select select ""pending""
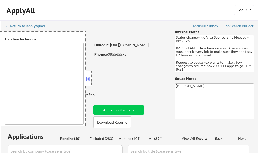
type textarea "[GEOGRAPHIC_DATA], [GEOGRAPHIC_DATA] [GEOGRAPHIC_DATA], [GEOGRAPHIC_DATA] [GEOG…"
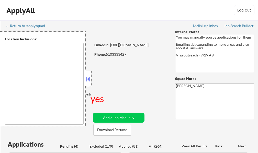
select select ""pending""
type textarea "country:[GEOGRAPHIC_DATA]"
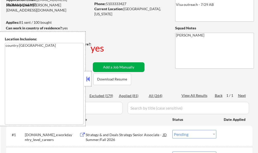
scroll to position [51, 0]
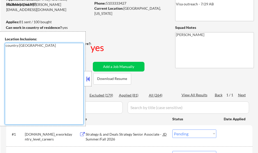
click at [83, 84] on textarea "country:[GEOGRAPHIC_DATA]" at bounding box center [44, 84] width 79 height 82
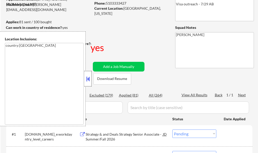
click at [85, 83] on div at bounding box center [87, 78] width 7 height 15
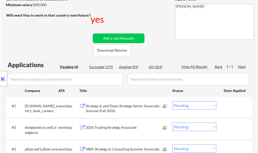
scroll to position [77, 0]
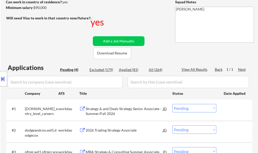
click at [119, 111] on div "Strategy & and Deals Strategy Senior Associate - Summer/Fall 2026" at bounding box center [124, 111] width 77 height 10
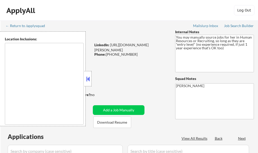
select select ""pending""
type textarea "It seems there is a misunderstanding in the location specified as "Remote." "Re…"
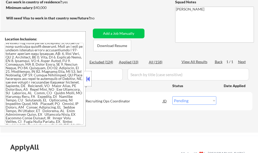
scroll to position [26, 0]
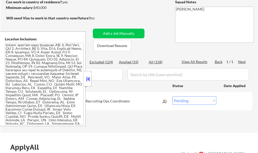
click at [87, 79] on button at bounding box center [88, 79] width 6 height 8
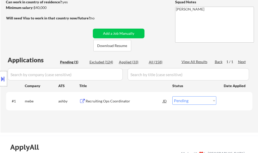
click at [106, 99] on div "Recruiting Ops Coordinator" at bounding box center [124, 101] width 77 height 5
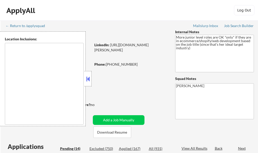
select select ""pending""
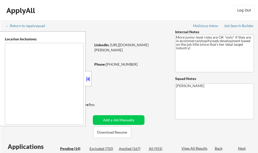
select select ""pending""
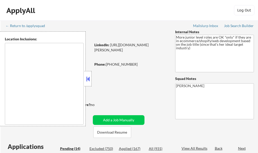
select select ""pending""
type textarea "remote"
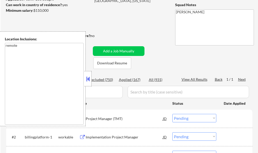
scroll to position [77, 0]
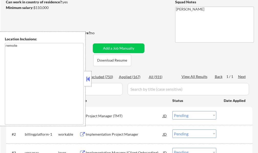
click at [89, 76] on button at bounding box center [88, 79] width 6 height 8
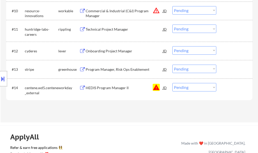
scroll to position [358, 0]
click at [196, 88] on select "Choose an option... Pending Applied Excluded (Questions) Excluded (Expired) Exc…" at bounding box center [194, 87] width 44 height 8
select select ""excluded__blocklist_""
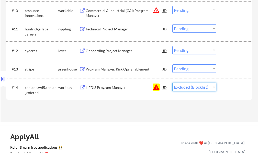
click at [172, 83] on select "Choose an option... Pending Applied Excluded (Questions) Excluded (Expired) Exc…" at bounding box center [194, 87] width 44 height 8
click at [221, 85] on div "#14 centene.wd5.centene_external workday HEDIS Program Manager II JD warning Ch…" at bounding box center [128, 88] width 241 height 17
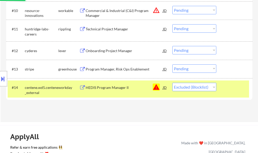
click at [226, 87] on div at bounding box center [235, 87] width 22 height 9
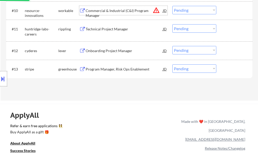
click at [102, 13] on div "Commercial & Industrial (C&I) Program Manager" at bounding box center [124, 13] width 77 height 10
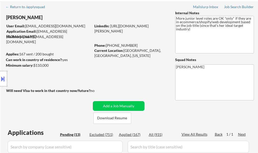
scroll to position [0, 0]
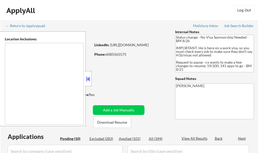
select select ""pending""
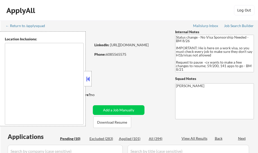
select select ""pending""
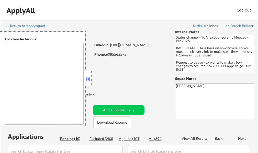
type textarea "[GEOGRAPHIC_DATA], [GEOGRAPHIC_DATA] [GEOGRAPHIC_DATA], [GEOGRAPHIC_DATA] [GEOG…"
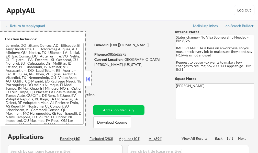
click at [90, 78] on button at bounding box center [88, 79] width 6 height 8
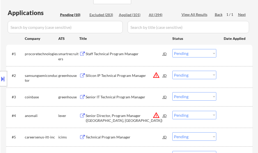
scroll to position [128, 0]
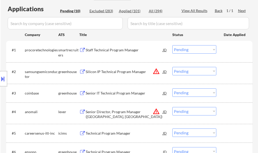
click at [5, 80] on button at bounding box center [3, 79] width 6 height 8
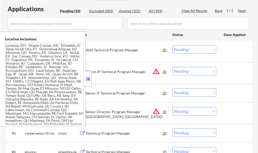
click at [88, 77] on button at bounding box center [88, 79] width 6 height 8
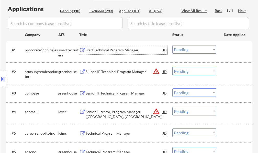
click at [98, 52] on div "Staff Technical Program Manager" at bounding box center [124, 50] width 77 height 5
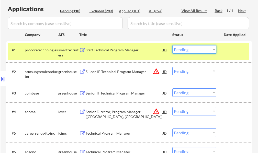
click at [179, 52] on select "Choose an option... Pending Applied Excluded (Questions) Excluded (Expired) Exc…" at bounding box center [194, 49] width 44 height 8
click at [172, 45] on select "Choose an option... Pending Applied Excluded (Questions) Excluded (Expired) Exc…" at bounding box center [194, 49] width 44 height 8
click at [225, 48] on div at bounding box center [235, 49] width 22 height 9
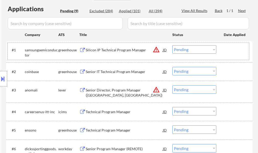
click at [242, 51] on div at bounding box center [235, 49] width 22 height 9
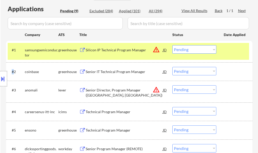
click at [242, 51] on div at bounding box center [235, 49] width 22 height 9
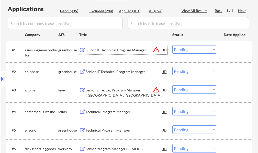
click at [134, 51] on div "Silicon IP Technical Program Manager" at bounding box center [124, 50] width 77 height 5
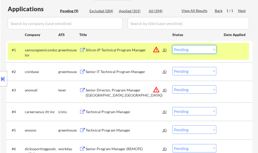
click at [185, 51] on select "Choose an option... Pending Applied Excluded (Questions) Excluded (Expired) Exc…" at bounding box center [194, 49] width 44 height 8
click at [172, 45] on select "Choose an option... Pending Applied Excluded (Questions) Excluded (Expired) Exc…" at bounding box center [194, 49] width 44 height 8
click at [220, 52] on div "#1 samsungsemiconductor greenhouse Silicon IP Technical Program Manager JD warn…" at bounding box center [128, 51] width 241 height 17
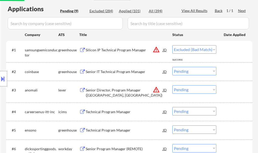
select select ""pending""
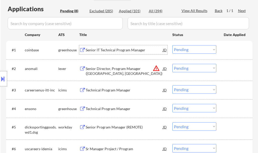
click at [103, 52] on div "Senior IT Technical Program Manager" at bounding box center [124, 50] width 77 height 5
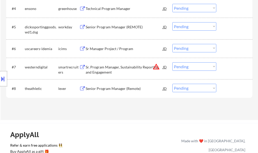
scroll to position [230, 0]
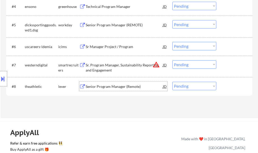
click at [112, 88] on div "Senior Program Manager (Remote)" at bounding box center [124, 86] width 77 height 5
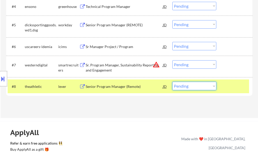
click at [195, 86] on select "Choose an option... Pending Applied Excluded (Questions) Excluded (Expired) Exc…" at bounding box center [194, 86] width 44 height 8
select select ""excluded__bad_match_""
click at [172, 82] on select "Choose an option... Pending Applied Excluded (Questions) Excluded (Expired) Exc…" at bounding box center [194, 86] width 44 height 8
click at [229, 84] on div at bounding box center [235, 86] width 22 height 9
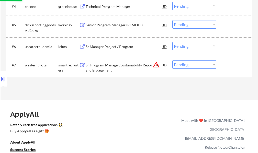
click at [104, 68] on div "Sr. Program Manager, Sustainability Reporting and Engagement" at bounding box center [124, 68] width 77 height 10
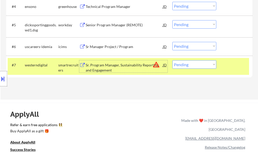
click at [222, 69] on div "#7 westerndigital smartrecruiters Sr. Program Manager, Sustainability Reporting…" at bounding box center [128, 66] width 241 height 17
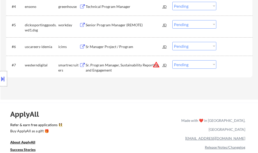
click at [131, 66] on div "Sr. Program Manager, Sustainability Reporting and Engagement" at bounding box center [124, 68] width 77 height 10
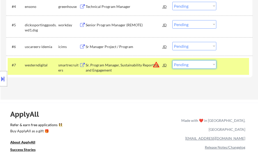
click at [193, 63] on select "Choose an option... Pending Applied Excluded (Questions) Excluded (Expired) Exc…" at bounding box center [194, 64] width 44 height 8
select select ""excluded__bad_match_""
click at [172, 60] on select "Choose an option... Pending Applied Excluded (Questions) Excluded (Expired) Exc…" at bounding box center [194, 64] width 44 height 8
click at [223, 65] on div "#7 westerndigital smartrecruiters Sr. Program Manager, Sustainability Reporting…" at bounding box center [128, 66] width 241 height 17
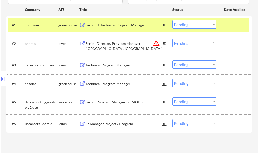
scroll to position [128, 0]
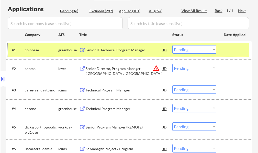
click at [234, 49] on div at bounding box center [235, 49] width 22 height 9
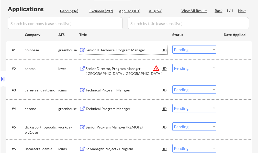
click at [115, 49] on div "Senior IT Technical Program Manager" at bounding box center [124, 50] width 77 height 5
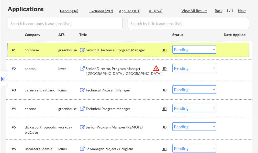
click at [228, 46] on div at bounding box center [235, 49] width 22 height 9
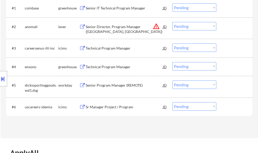
scroll to position [153, 0]
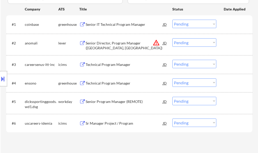
click at [105, 19] on div "#1 coinbase greenhouse Senior IT Technical Program Manager JD warning_amber Cho…" at bounding box center [128, 24] width 241 height 14
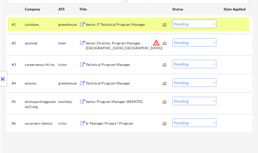
click at [103, 23] on div "Senior IT Technical Program Manager" at bounding box center [124, 24] width 77 height 5
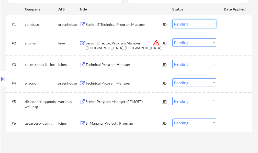
click at [184, 23] on select "Choose an option... Pending Applied Excluded (Questions) Excluded (Expired) Exc…" at bounding box center [194, 24] width 44 height 8
click at [172, 20] on select "Choose an option... Pending Applied Excluded (Questions) Excluded (Expired) Exc…" at bounding box center [194, 24] width 44 height 8
click at [223, 22] on div "#1 coinbase greenhouse Senior IT Technical Program Manager JD warning_amber Cho…" at bounding box center [128, 24] width 241 height 14
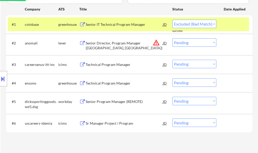
click at [223, 22] on div "#1 coinbase greenhouse Senior IT Technical Program Manager JD warning_amber Cho…" at bounding box center [128, 24] width 241 height 14
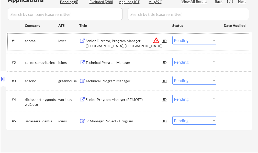
scroll to position [128, 0]
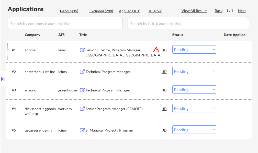
click at [100, 54] on div "Senior Director, Program Manager ([GEOGRAPHIC_DATA], [GEOGRAPHIC_DATA])" at bounding box center [124, 53] width 77 height 10
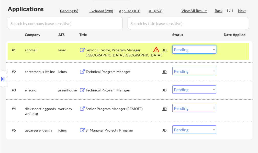
click at [176, 46] on select "Choose an option... Pending Applied Excluded (Questions) Excluded (Expired) Exc…" at bounding box center [194, 49] width 44 height 8
click at [172, 45] on select "Choose an option... Pending Applied Excluded (Questions) Excluded (Expired) Exc…" at bounding box center [194, 49] width 44 height 8
click at [226, 47] on div at bounding box center [235, 49] width 22 height 9
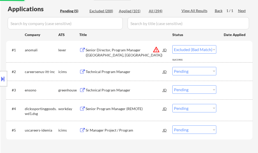
select select ""pending""
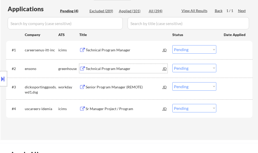
click at [125, 71] on div "Technical Program Manager" at bounding box center [124, 68] width 77 height 5
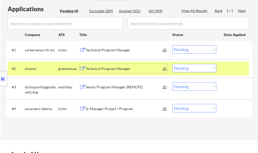
click at [120, 86] on div "Senior Program Manager (REMOTE)" at bounding box center [124, 87] width 77 height 5
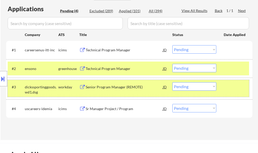
click at [232, 90] on div at bounding box center [235, 86] width 22 height 9
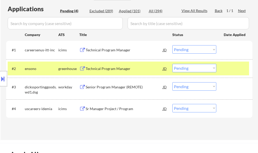
click at [230, 66] on div at bounding box center [235, 68] width 22 height 9
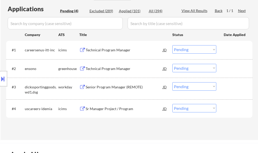
click at [115, 107] on div "Sr Manager Project / Program" at bounding box center [124, 108] width 77 height 5
